Goal: Task Accomplishment & Management: Manage account settings

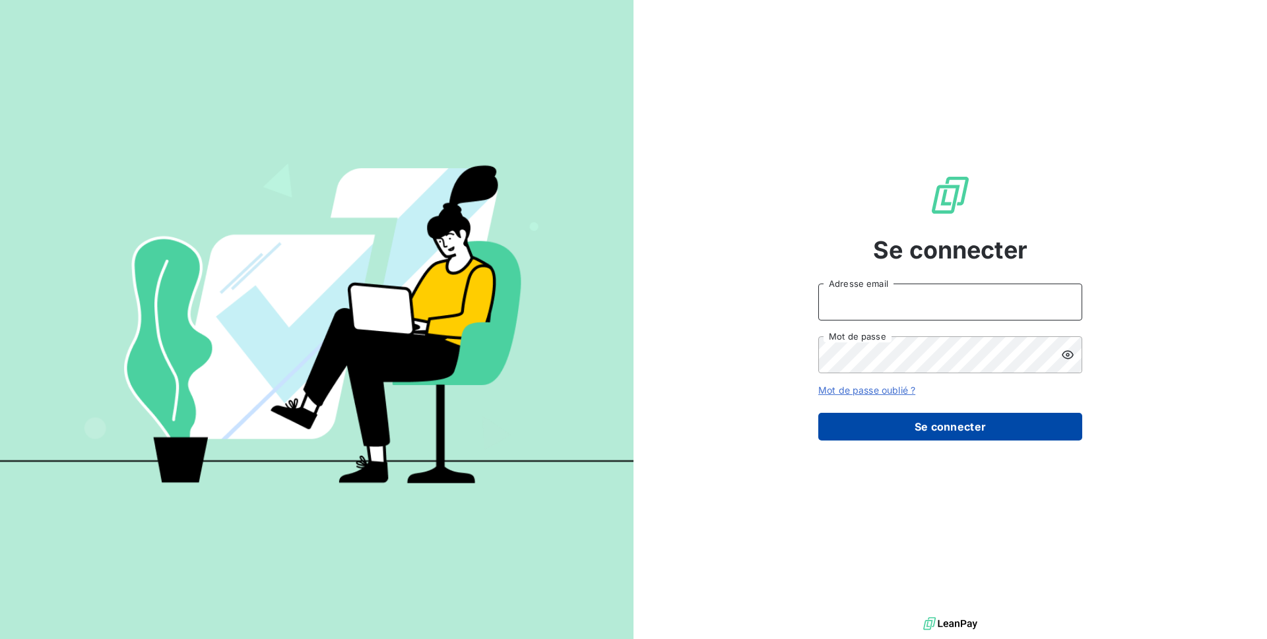
type input "[EMAIL_ADDRESS][DOMAIN_NAME]"
click at [954, 436] on button "Se connecter" at bounding box center [950, 427] width 264 height 28
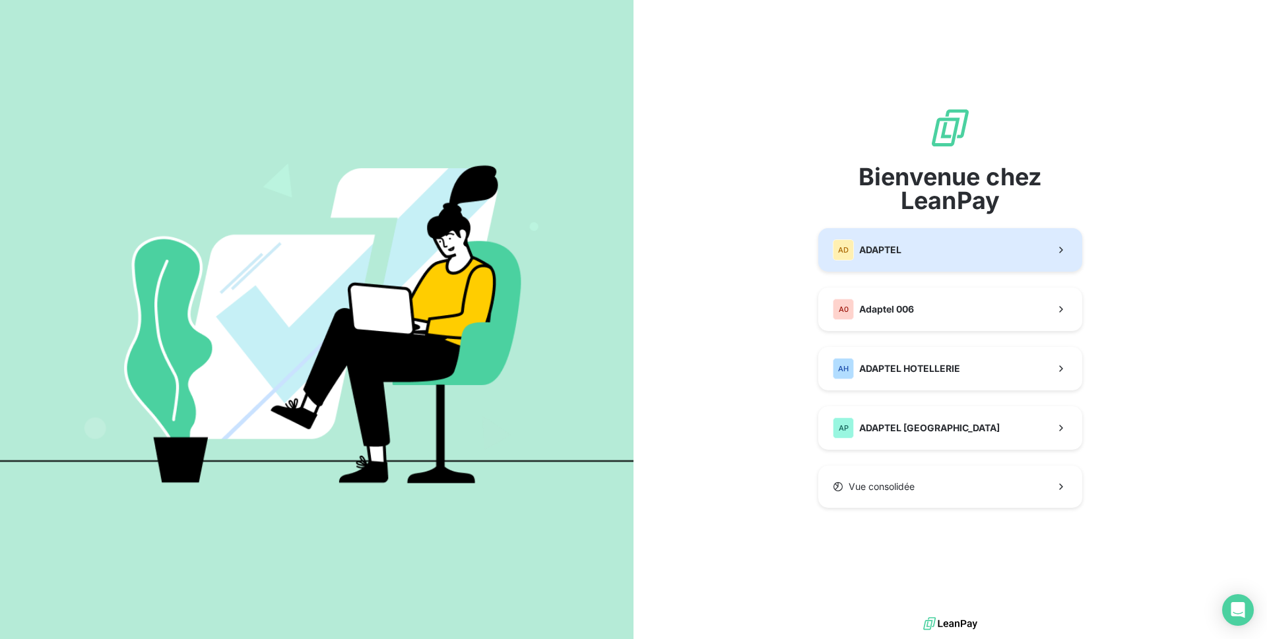
click at [939, 263] on button "AD ADAPTEL" at bounding box center [950, 250] width 264 height 44
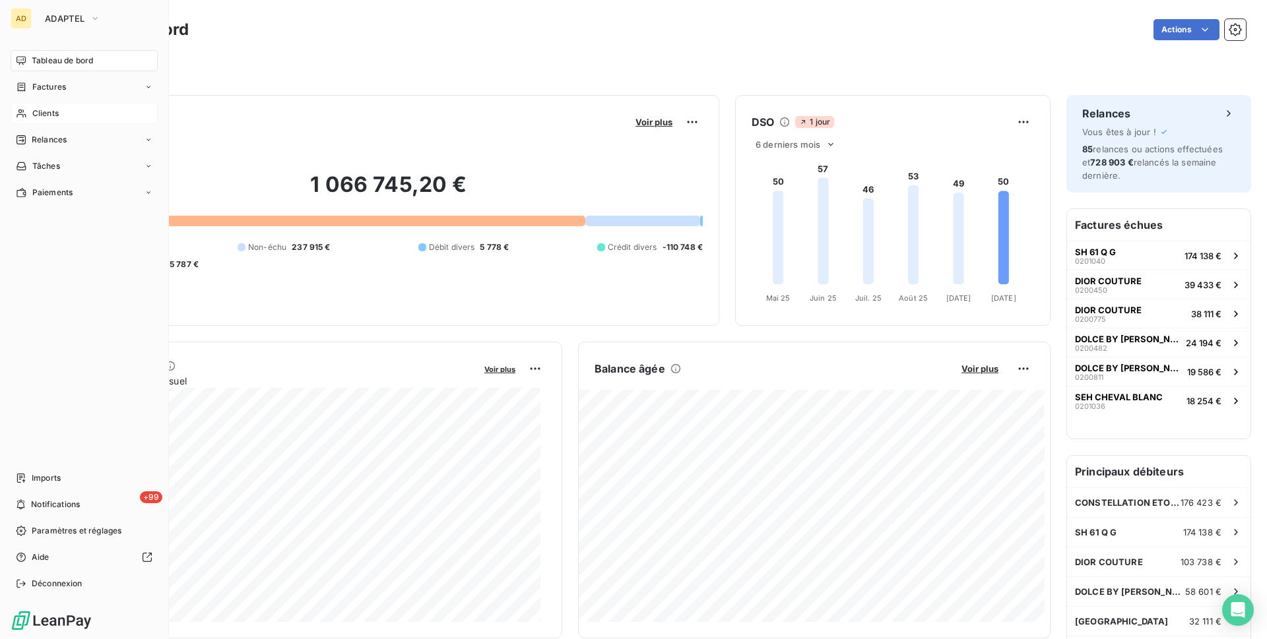
click at [30, 116] on div "Clients" at bounding box center [84, 113] width 147 height 21
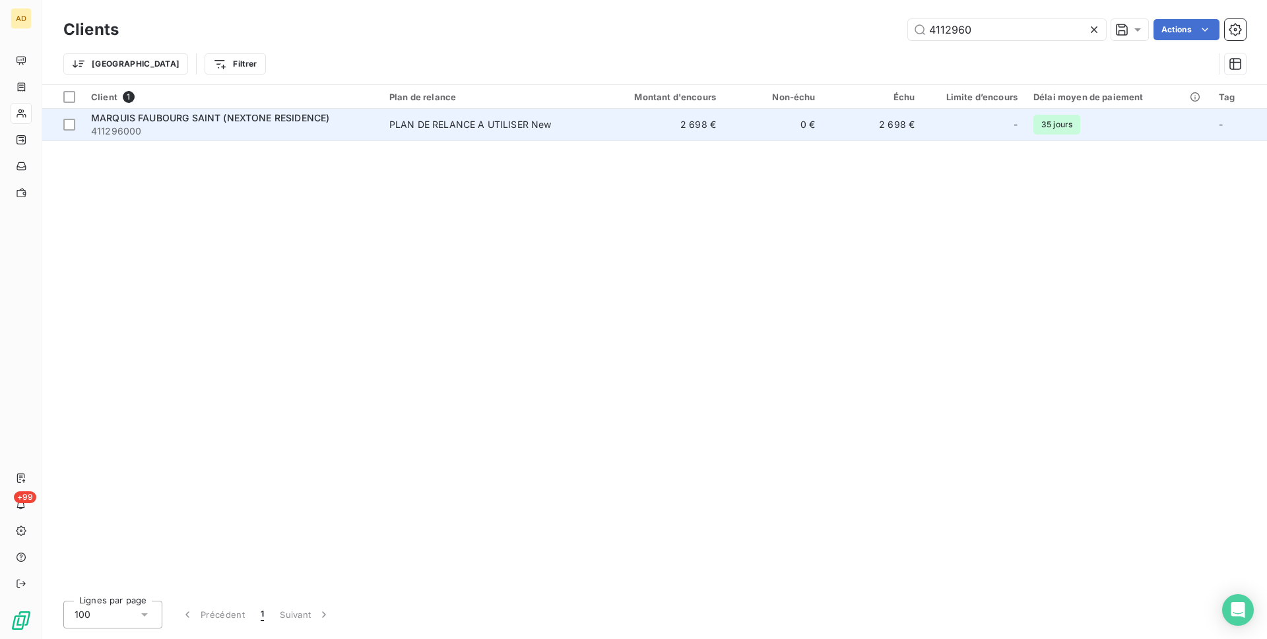
type input "4112960"
click at [660, 130] on td "2 698 €" at bounding box center [656, 125] width 133 height 32
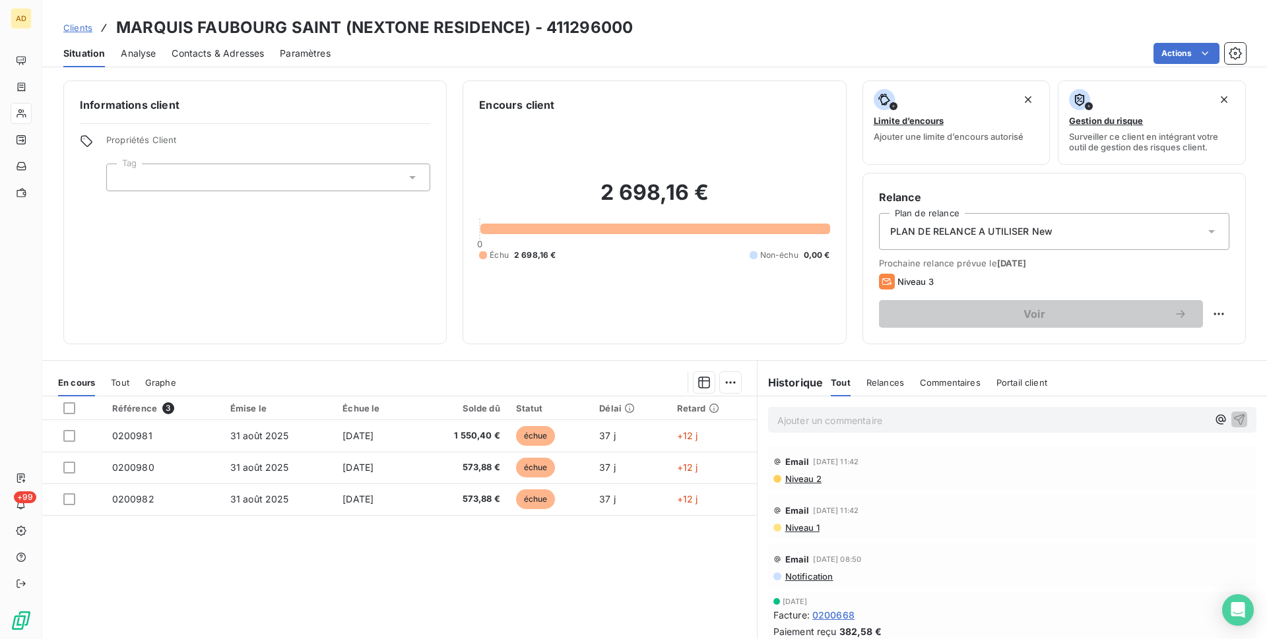
click at [78, 408] on div at bounding box center [79, 408] width 33 height 12
click at [69, 410] on div at bounding box center [69, 408] width 12 height 12
click at [729, 383] on html "AD +99 Clients MARQUIS FAUBOURG SAINT (NEXTONE RESIDENCE) - 411296000 Situation…" at bounding box center [633, 319] width 1267 height 639
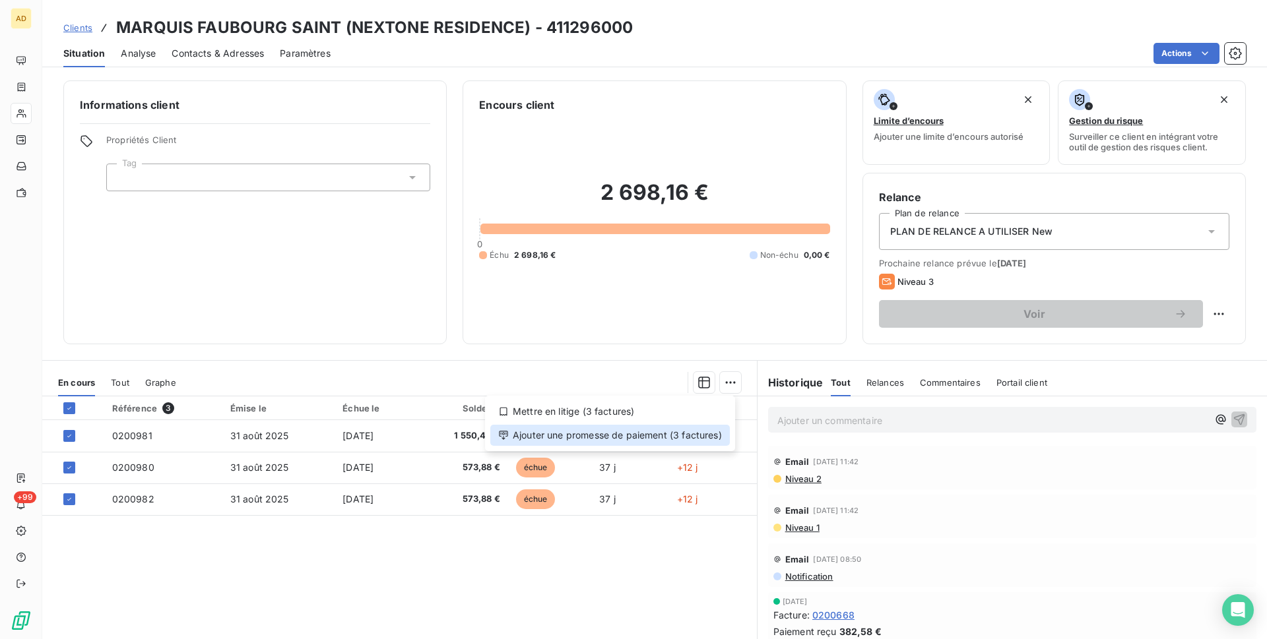
click at [604, 435] on div "Ajouter une promesse de paiement (3 factures)" at bounding box center [609, 435] width 239 height 21
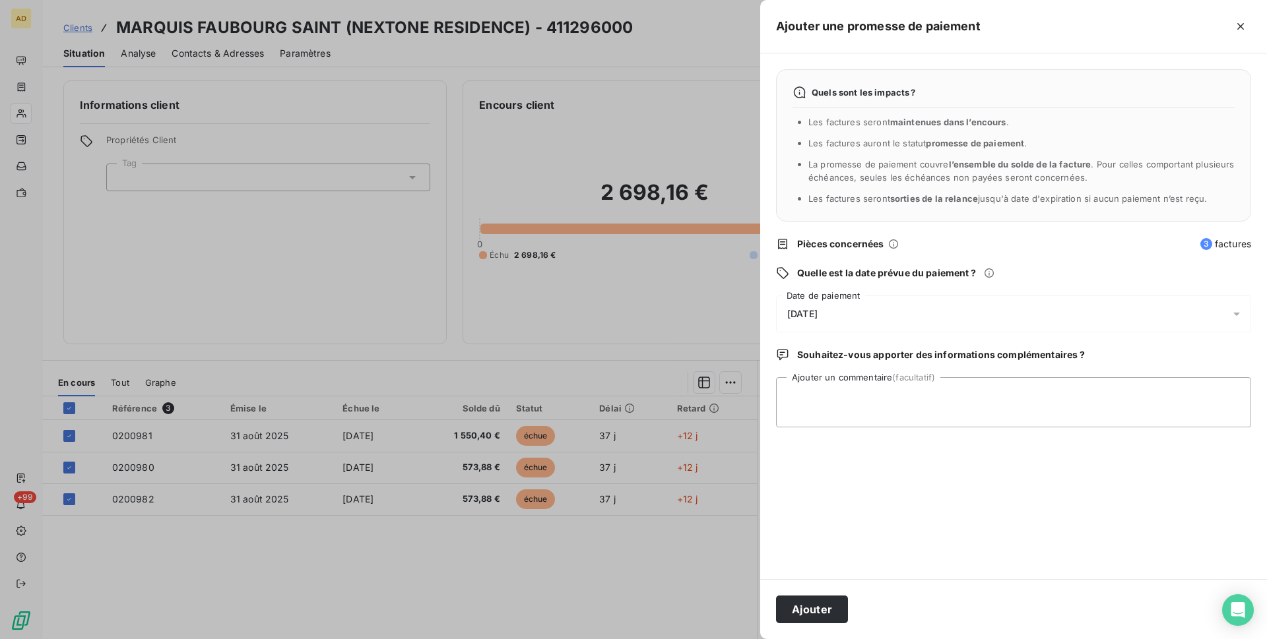
click at [846, 310] on div "[DATE]" at bounding box center [1013, 314] width 475 height 37
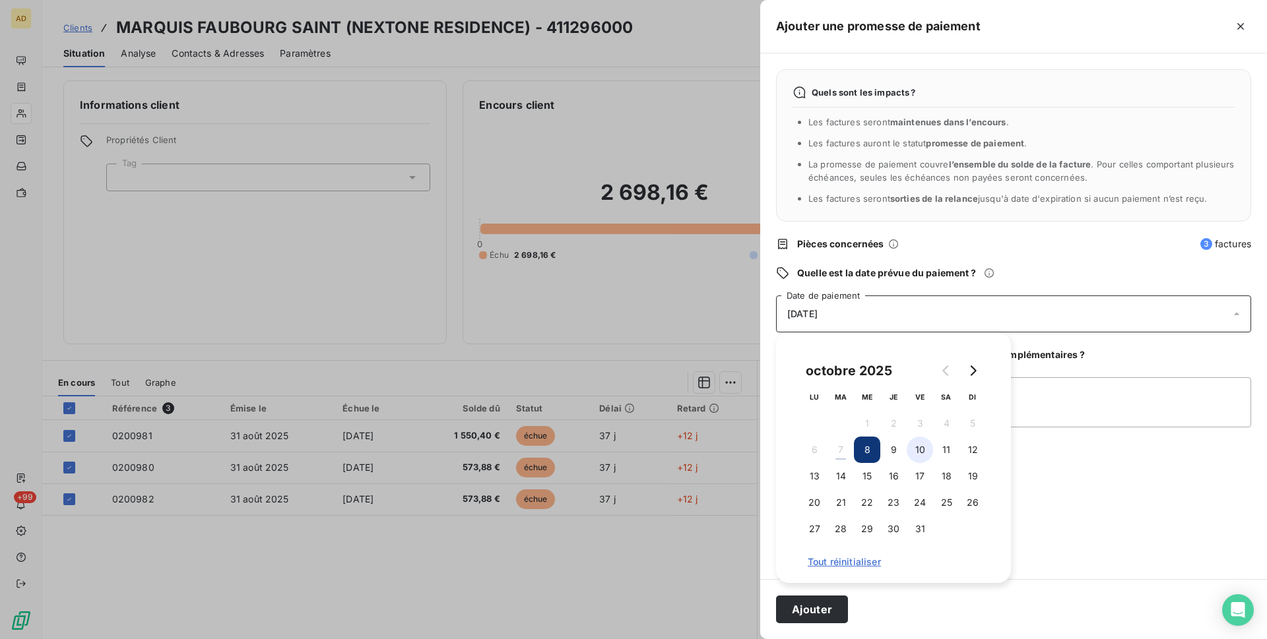
click at [927, 451] on button "10" at bounding box center [919, 450] width 26 height 26
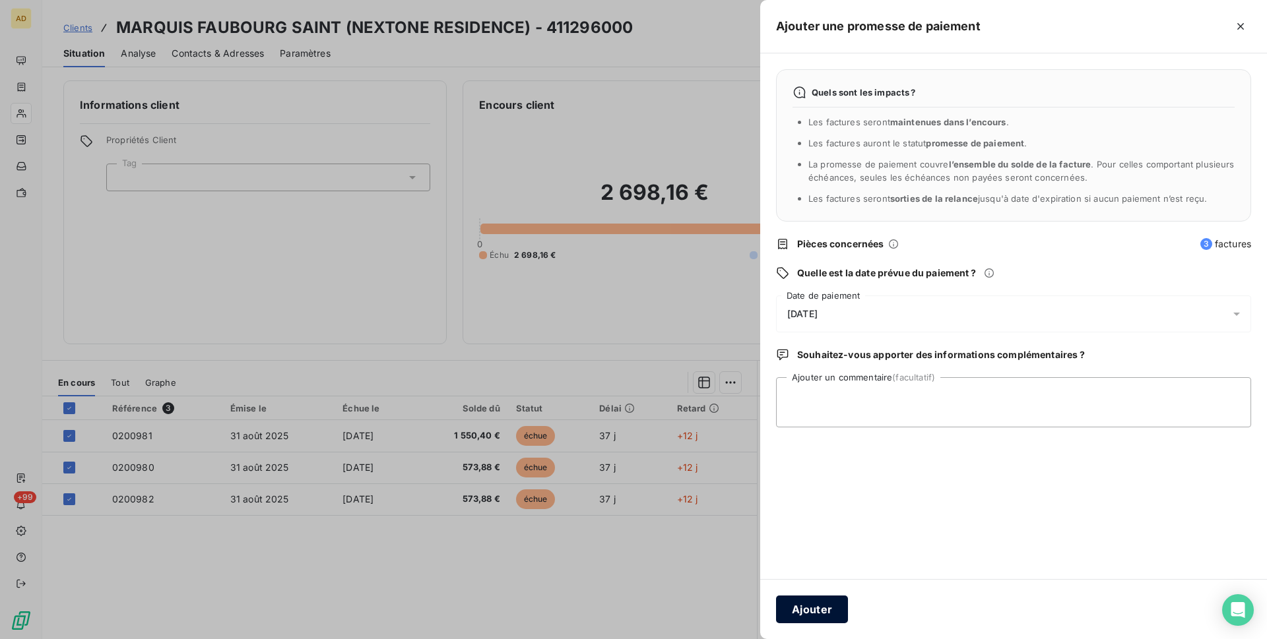
click at [808, 600] on button "Ajouter" at bounding box center [812, 610] width 72 height 28
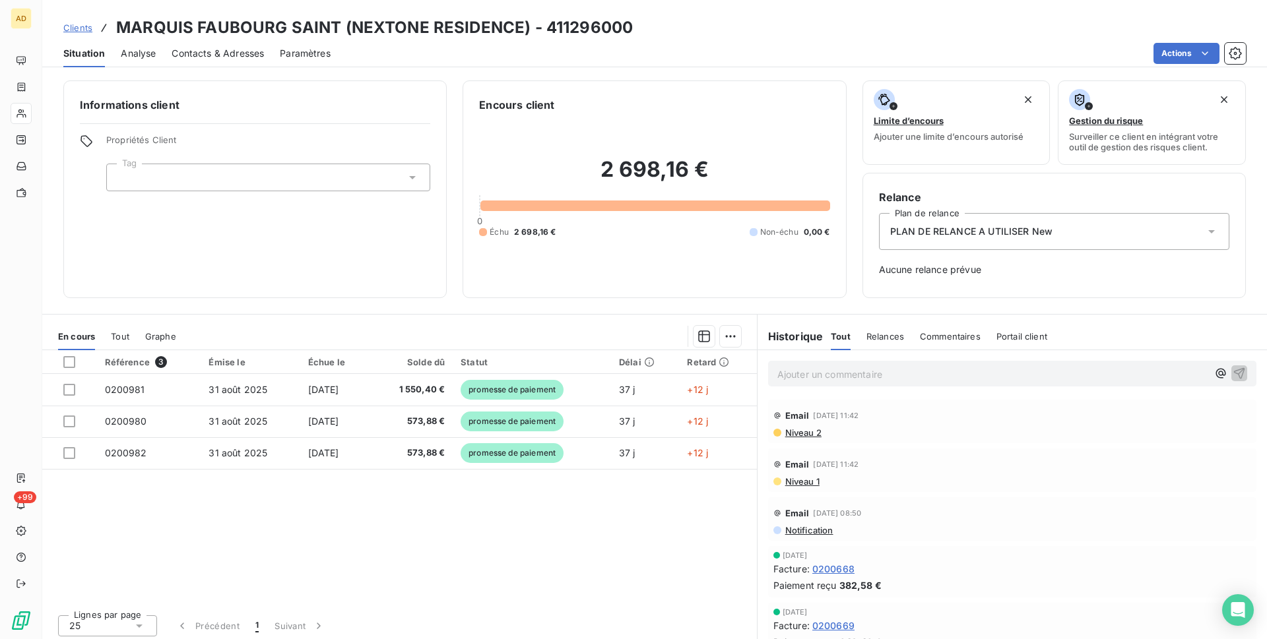
click at [914, 362] on div "Ajouter un commentaire ﻿" at bounding box center [1012, 374] width 488 height 26
click at [915, 368] on p "Ajouter un commentaire ﻿" at bounding box center [992, 374] width 430 height 16
click at [1232, 369] on icon "button" at bounding box center [1238, 372] width 13 height 13
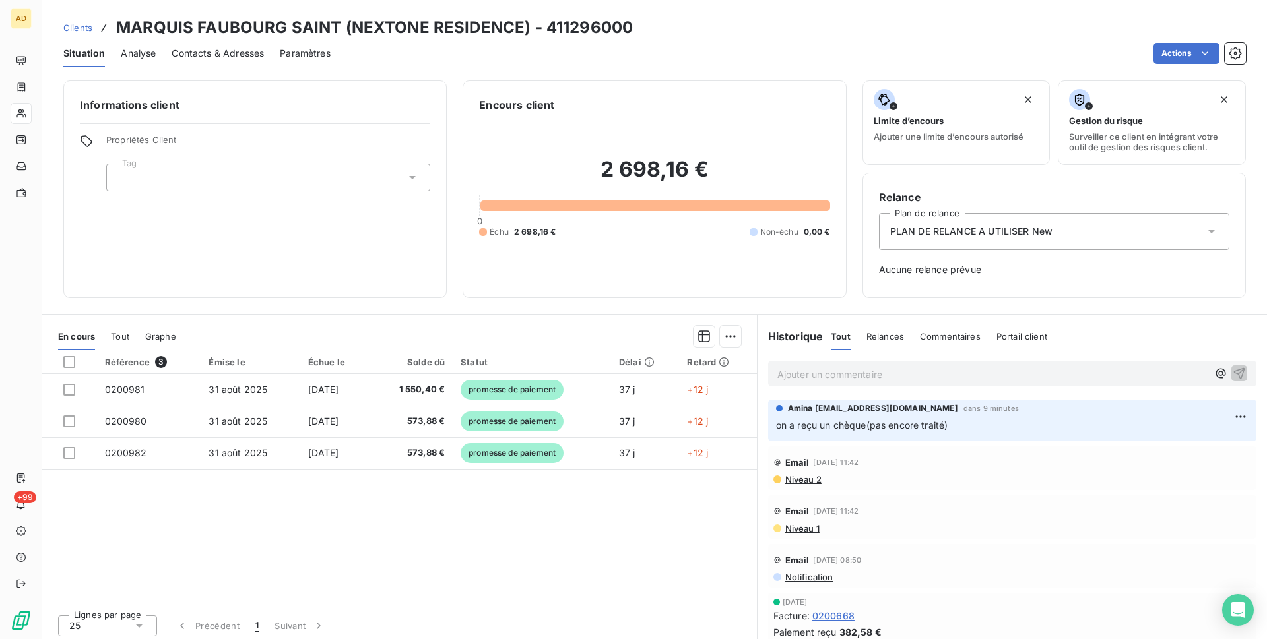
click at [559, 523] on div "Référence 3 Émise le Échue le Solde dû Statut Délai Retard 0200981 [DATE] [DATE…" at bounding box center [399, 477] width 714 height 254
click at [237, 280] on div "Informations client Propriétés Client Tag" at bounding box center [254, 189] width 383 height 218
